Goal: Transaction & Acquisition: Purchase product/service

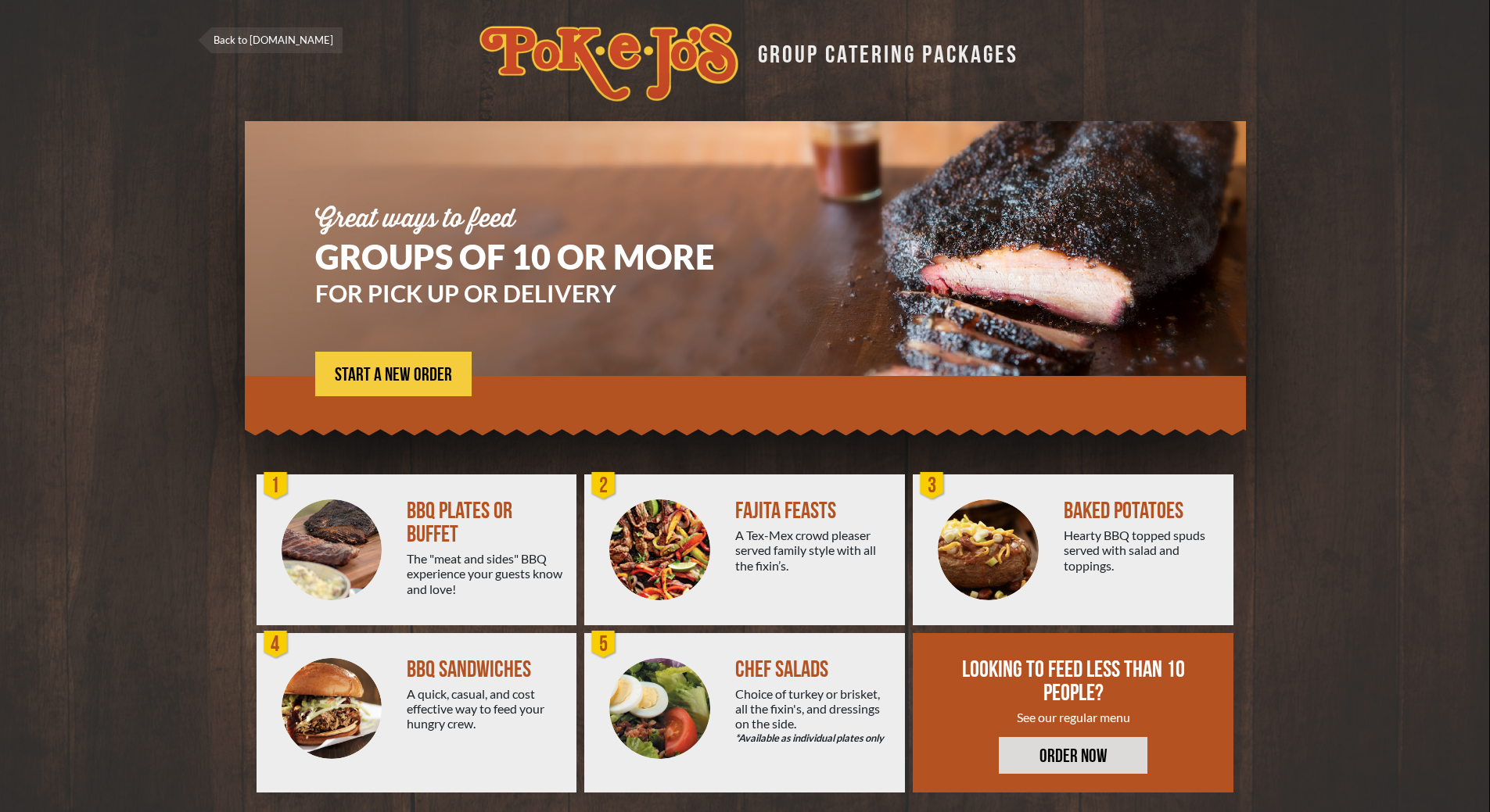
scroll to position [11, 0]
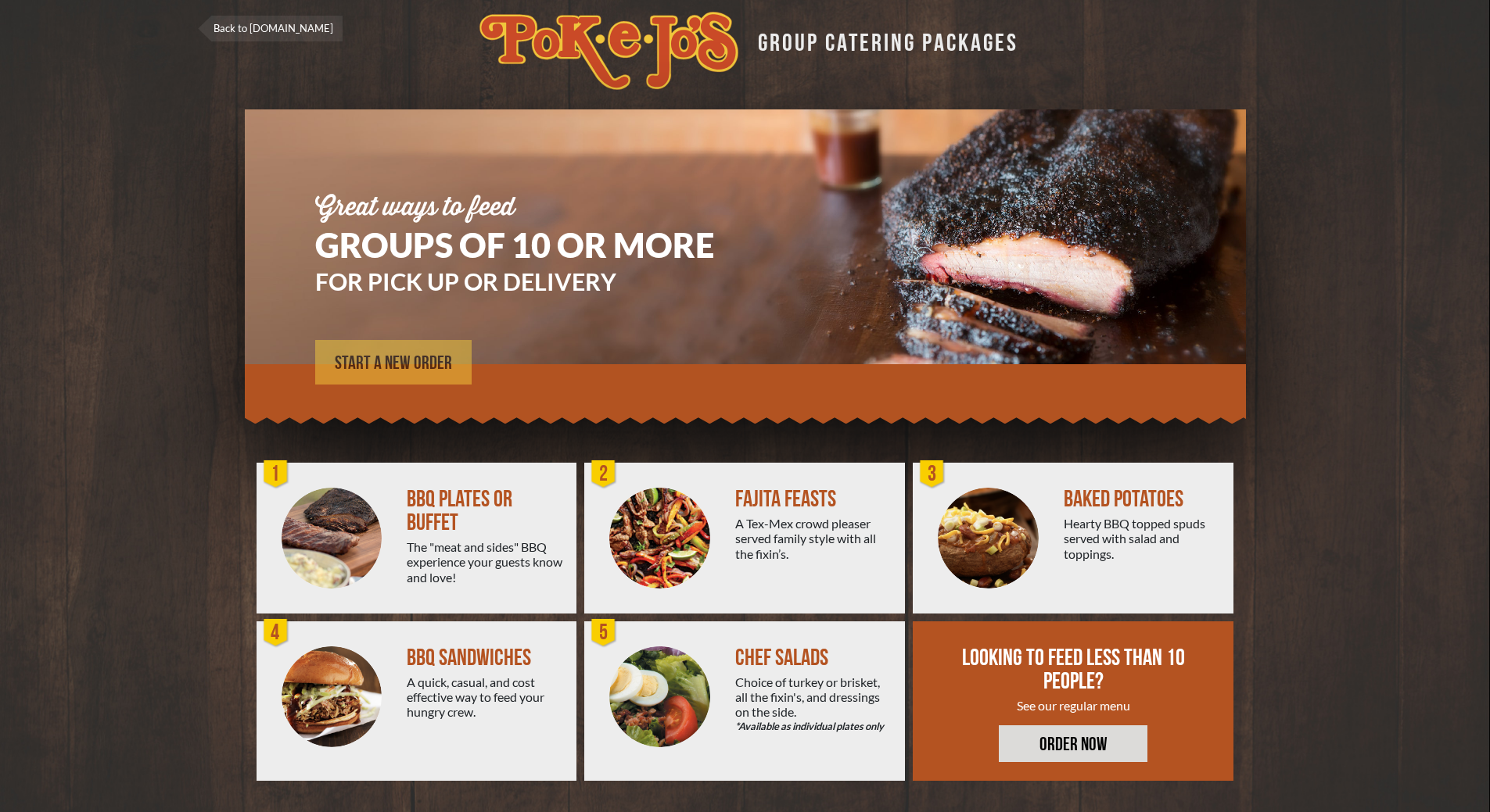
click at [395, 369] on span "START A NEW ORDER" at bounding box center [393, 364] width 118 height 19
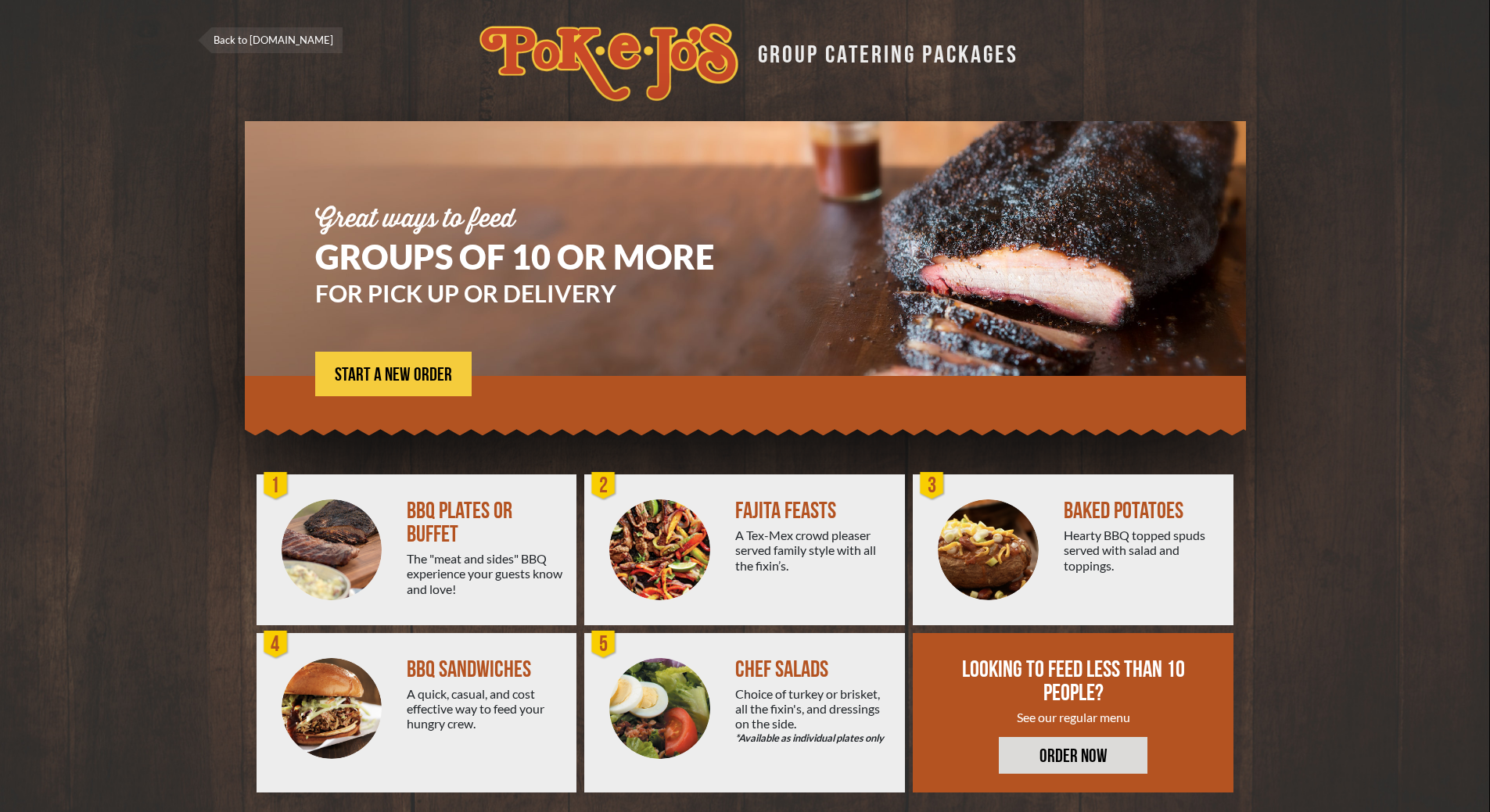
scroll to position [11, 0]
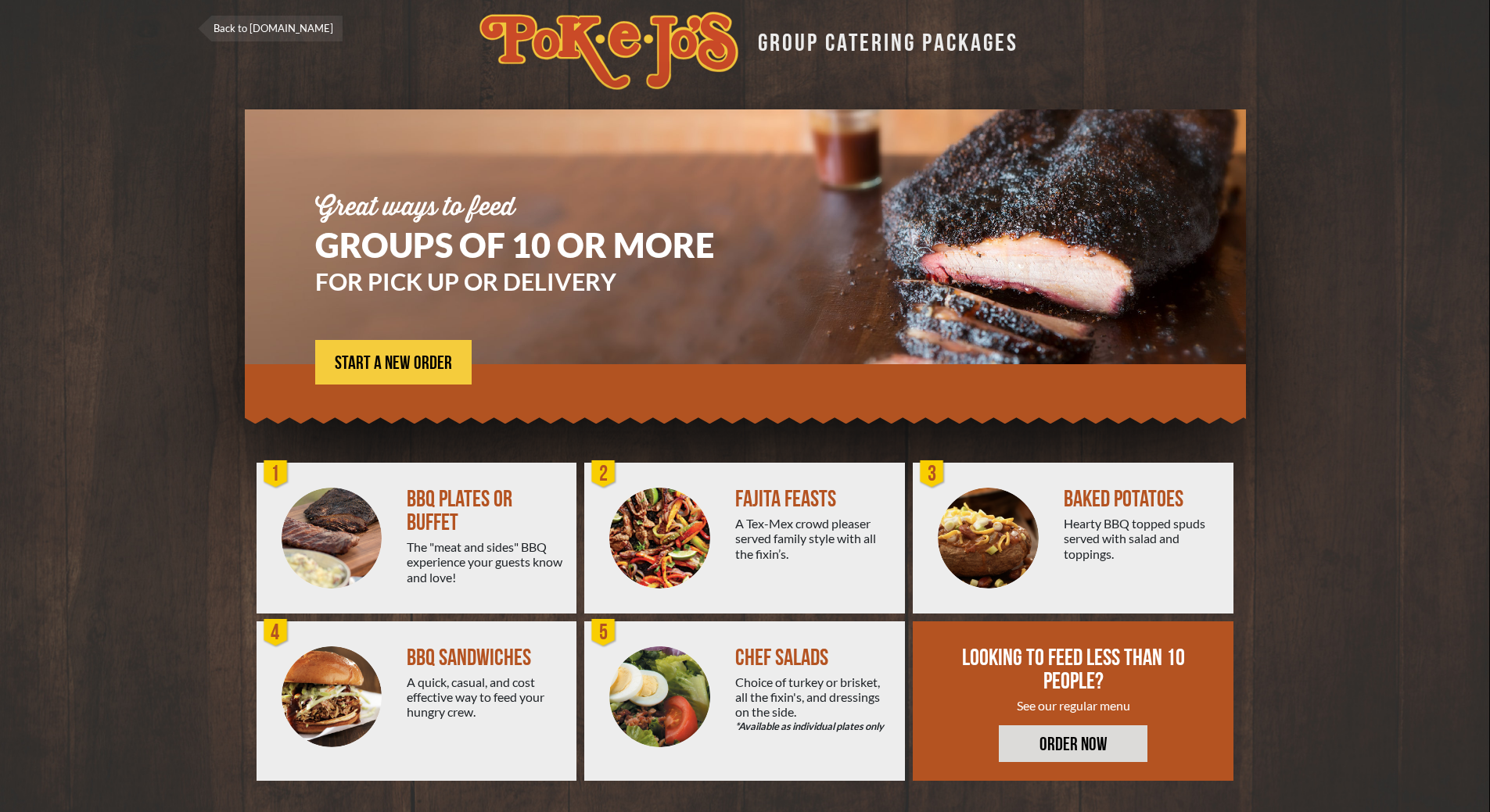
click at [259, 25] on link "Back to [DOMAIN_NAME]" at bounding box center [270, 29] width 145 height 26
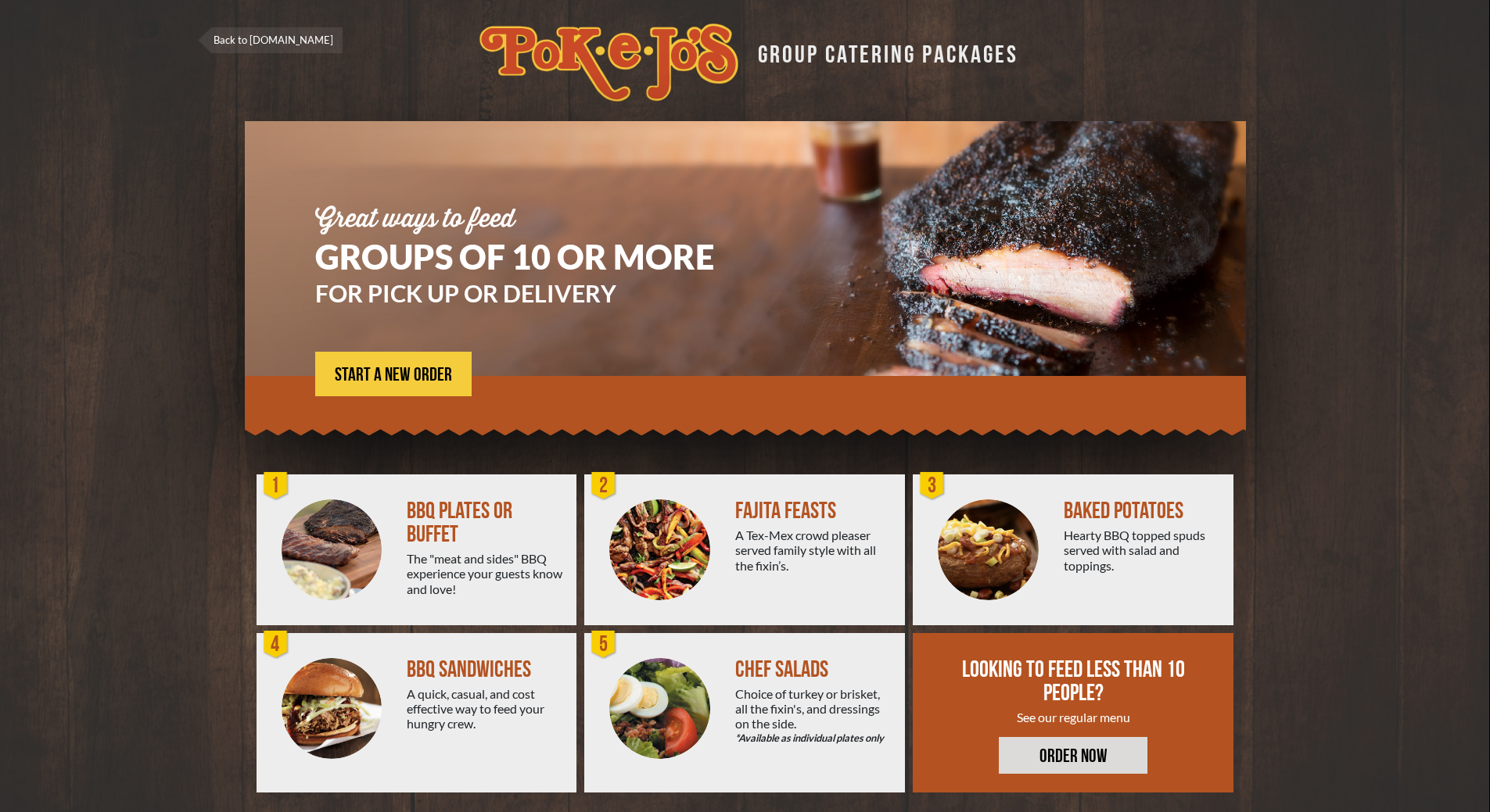
scroll to position [11, 0]
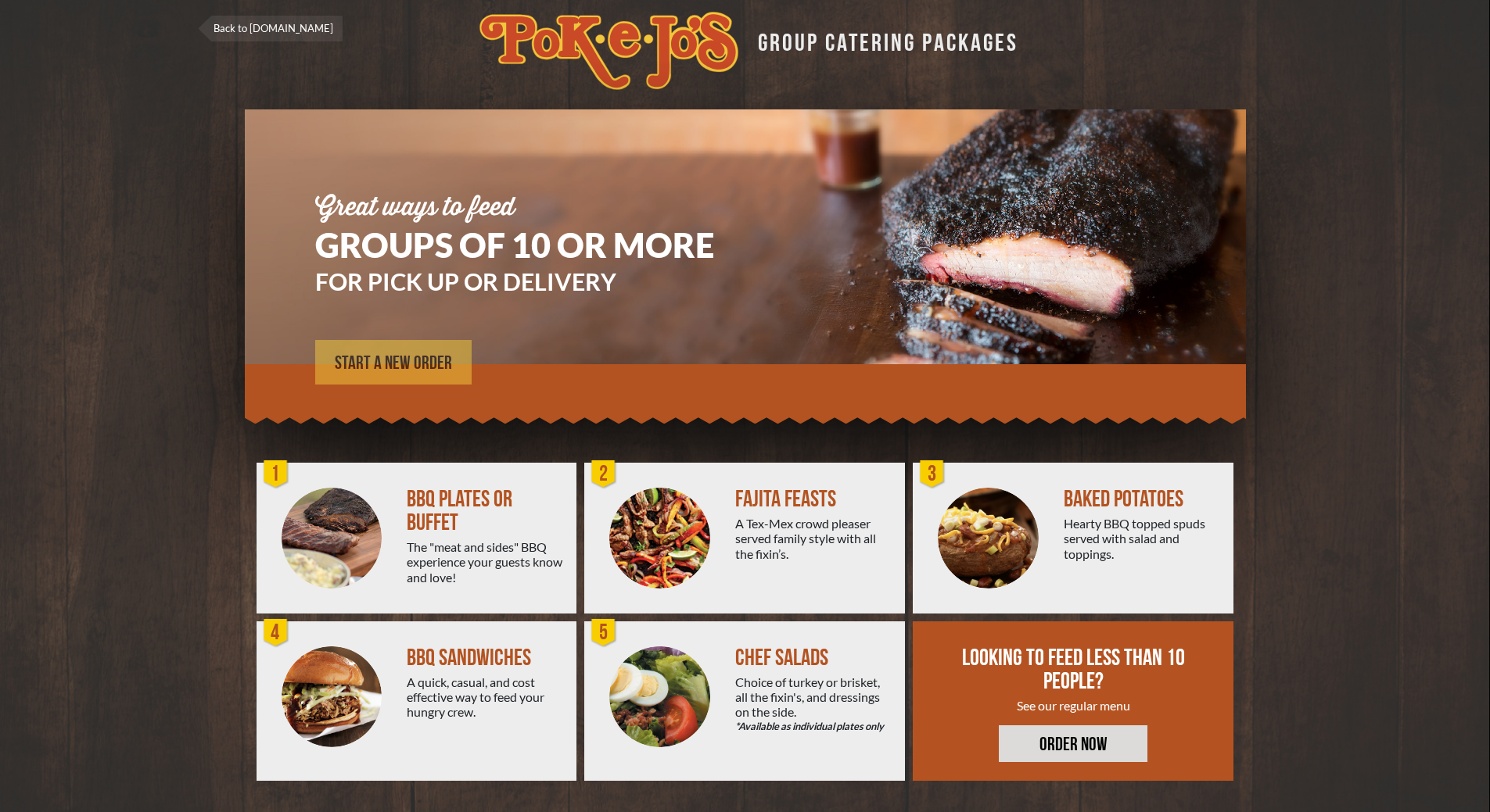
click at [404, 361] on span "START A NEW ORDER" at bounding box center [393, 364] width 118 height 19
